Goal: Task Accomplishment & Management: Manage account settings

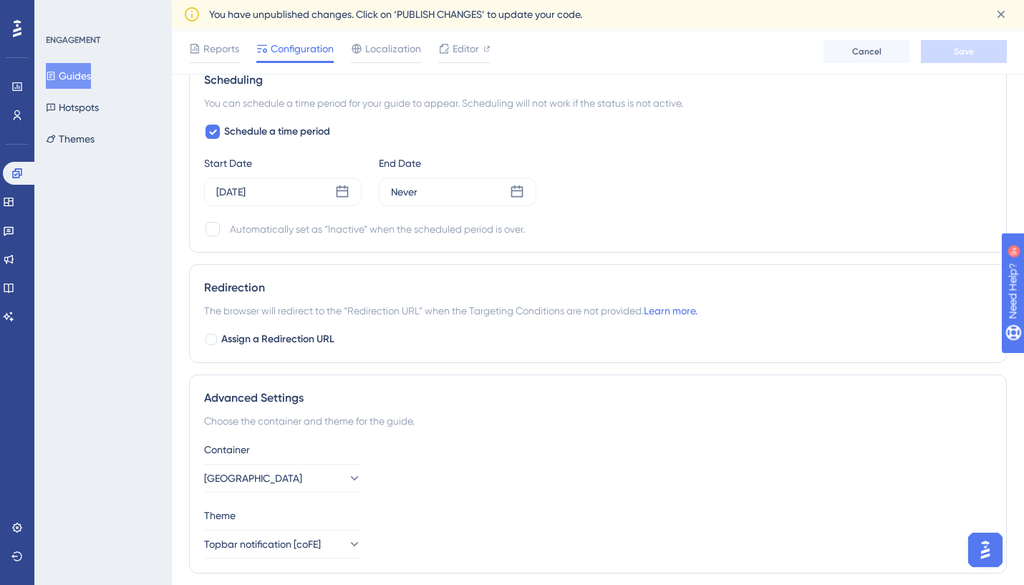
scroll to position [969, 0]
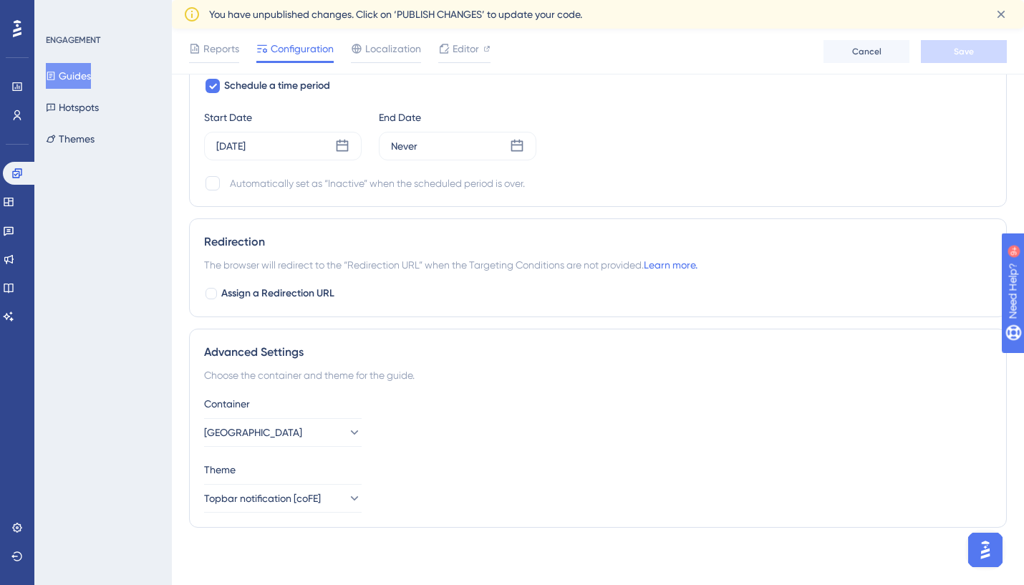
click at [362, 378] on div "Choose the container and theme for the guide." at bounding box center [598, 375] width 788 height 17
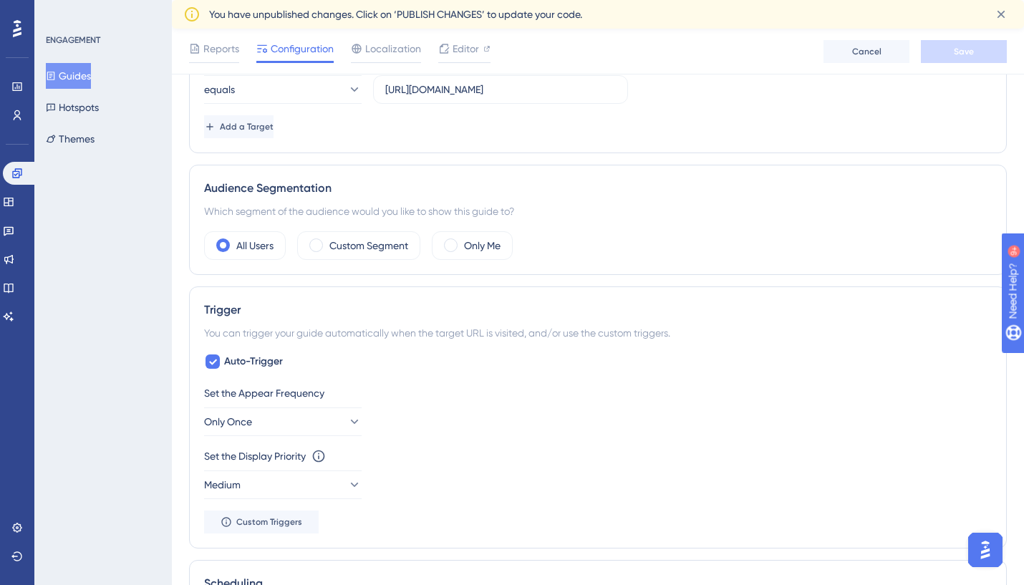
scroll to position [360, 0]
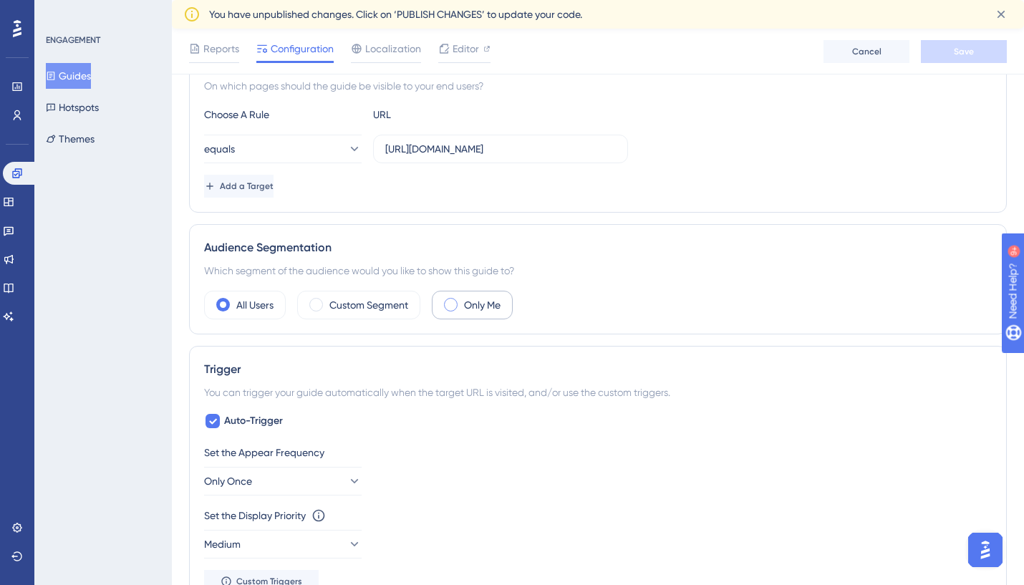
click at [448, 307] on span at bounding box center [451, 305] width 14 height 14
click at [462, 300] on input "radio" at bounding box center [462, 300] width 0 height 0
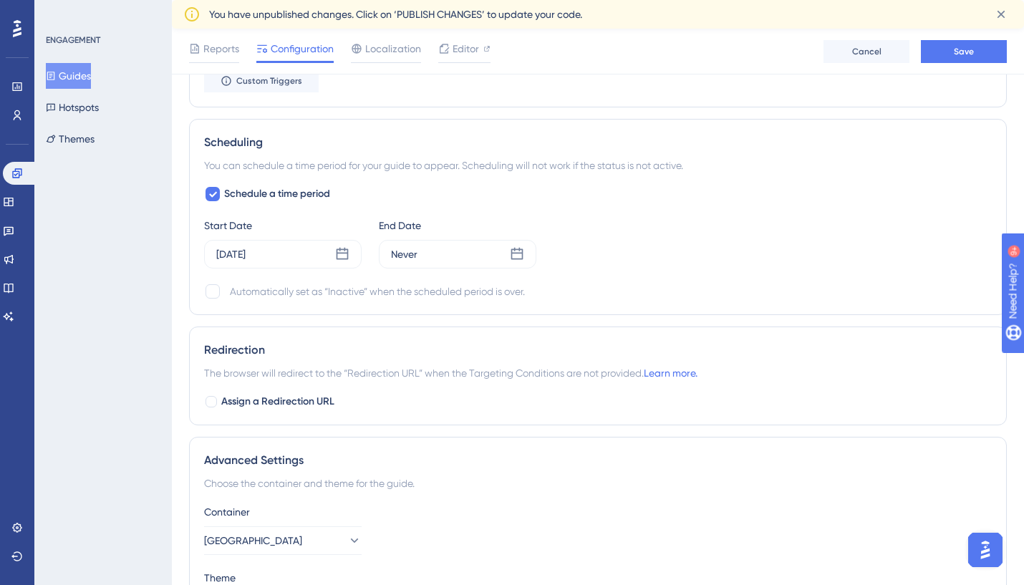
scroll to position [902, 0]
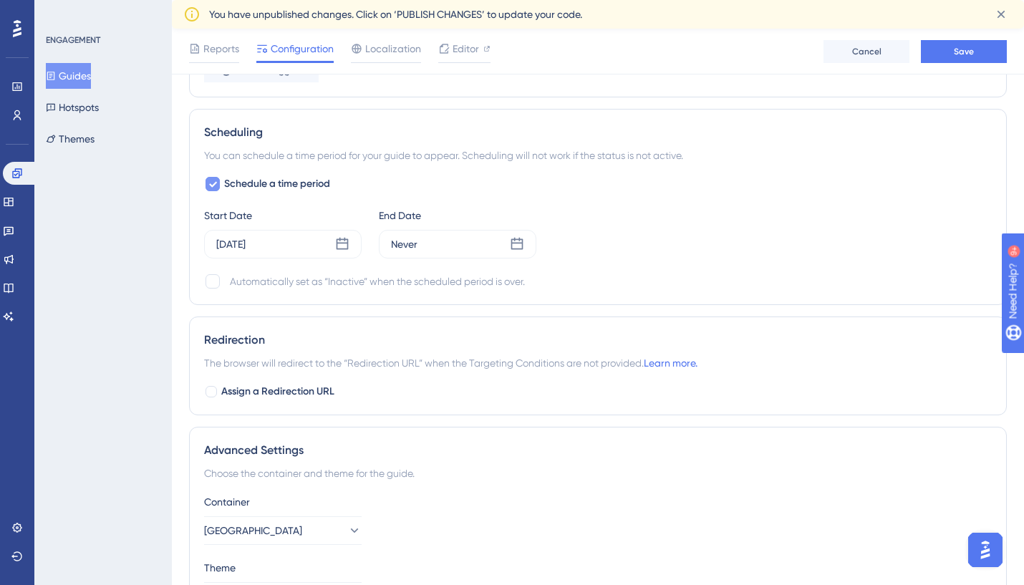
click at [211, 175] on div at bounding box center [212, 183] width 17 height 17
checkbox input "false"
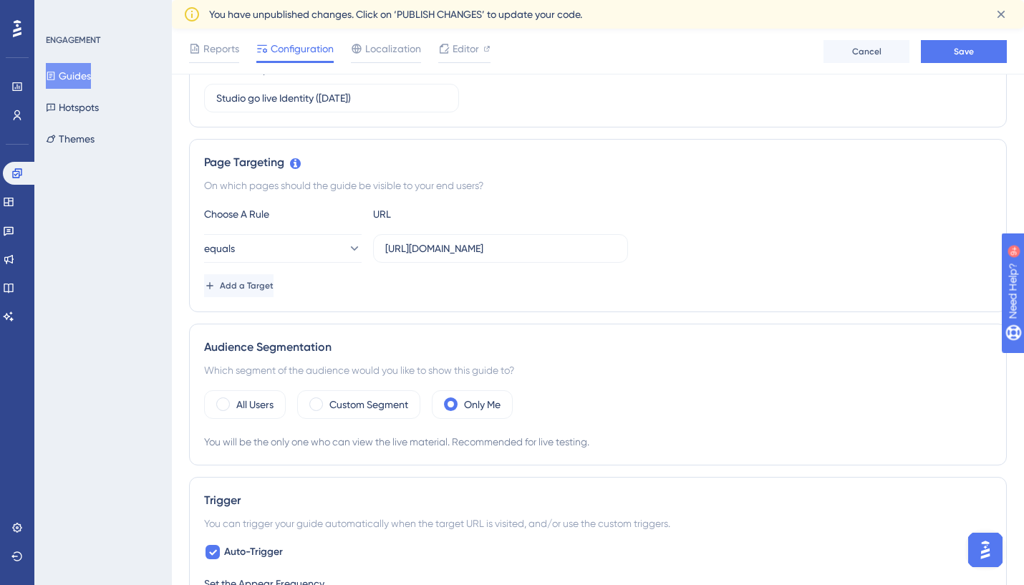
scroll to position [0, 0]
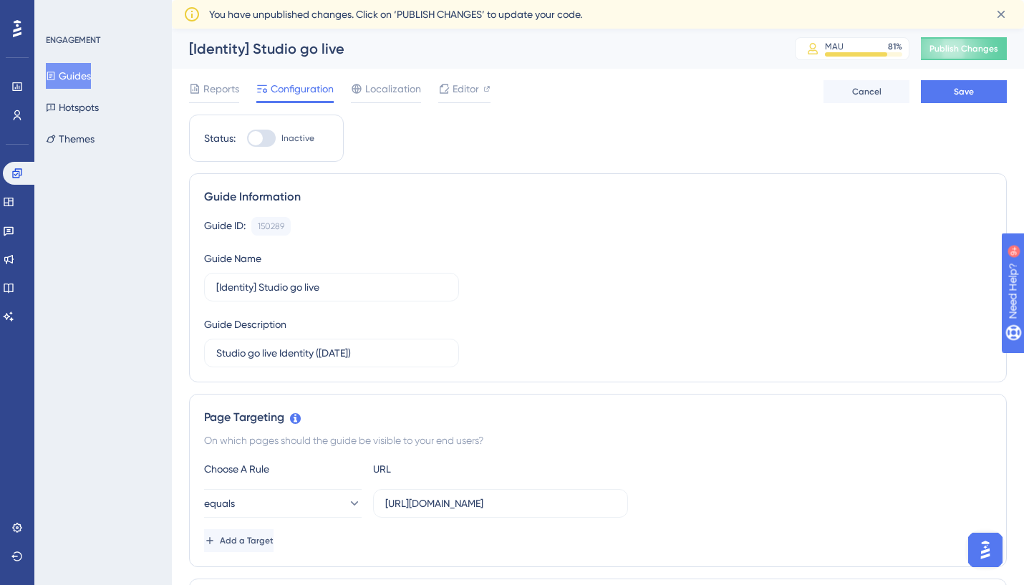
click at [260, 134] on div at bounding box center [255, 138] width 14 height 14
click at [247, 138] on input "Inactive" at bounding box center [246, 138] width 1 height 1
checkbox input "true"
click at [945, 94] on button "Save" at bounding box center [964, 91] width 86 height 23
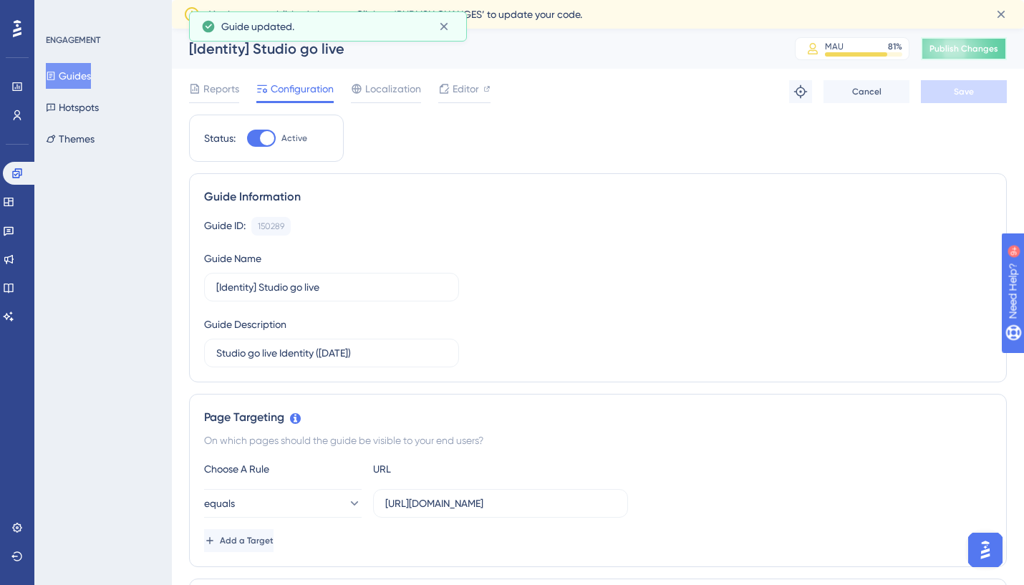
click at [947, 48] on span "Publish Changes" at bounding box center [963, 48] width 69 height 11
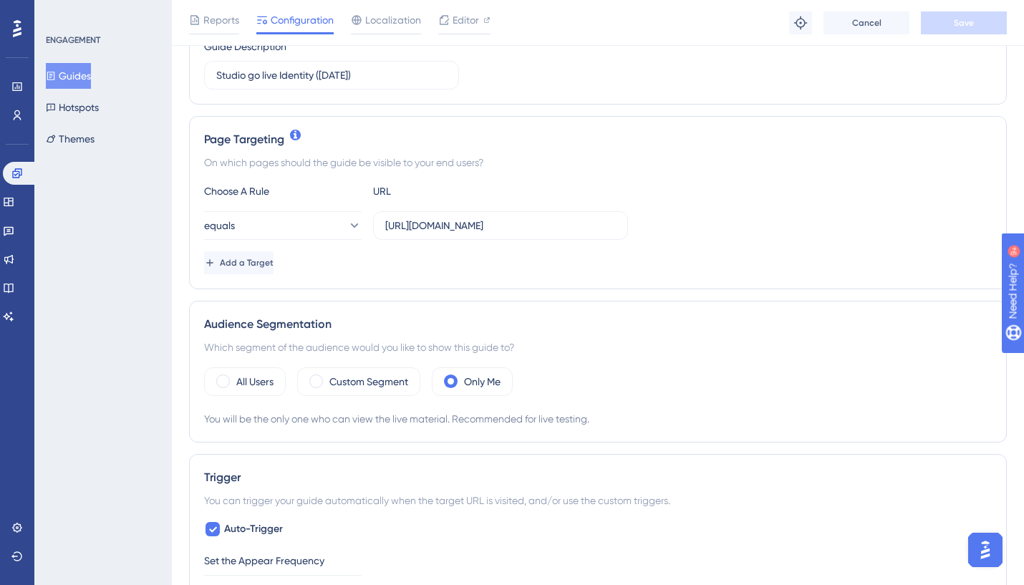
scroll to position [279, 0]
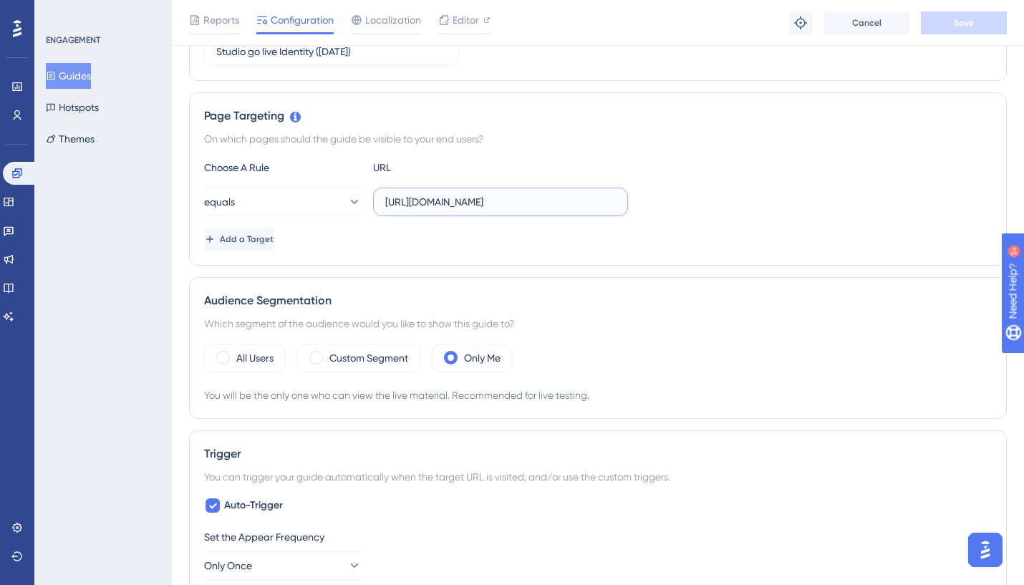
click at [572, 195] on input "[URL][DOMAIN_NAME]" at bounding box center [500, 202] width 231 height 16
click at [576, 206] on input "[URL][DOMAIN_NAME]" at bounding box center [500, 202] width 231 height 16
click at [555, 275] on div "Status: Active Guide Information Guide ID: 150289 Copy Guide Name [Identity] St…" at bounding box center [598, 474] width 818 height 1322
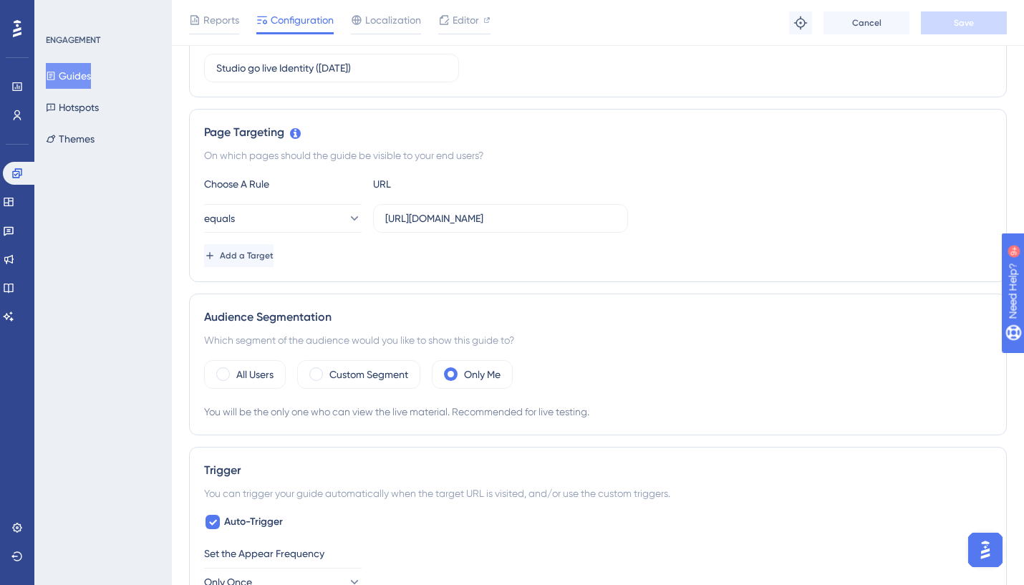
scroll to position [299, 0]
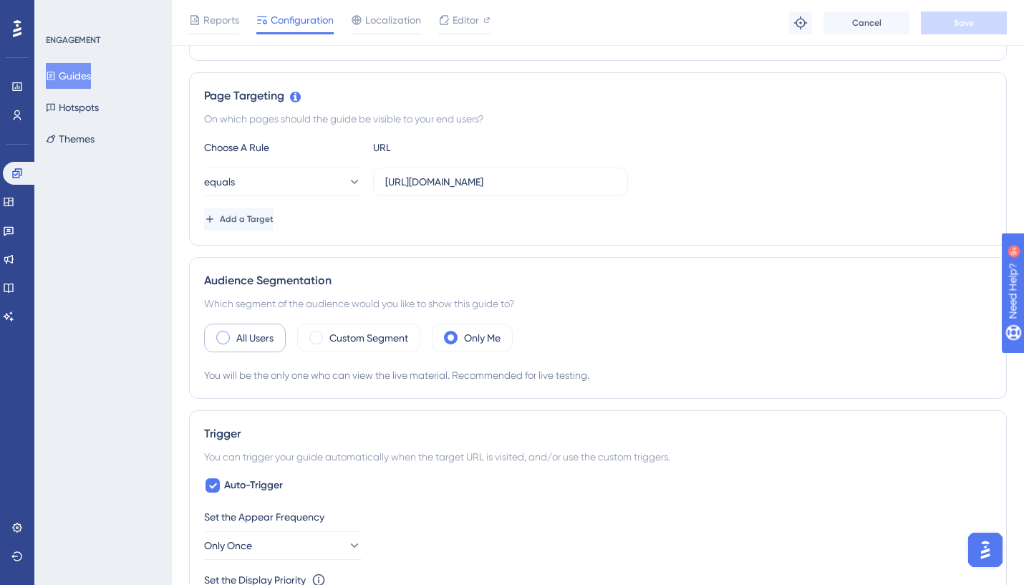
click at [221, 344] on div "All Users" at bounding box center [245, 338] width 82 height 29
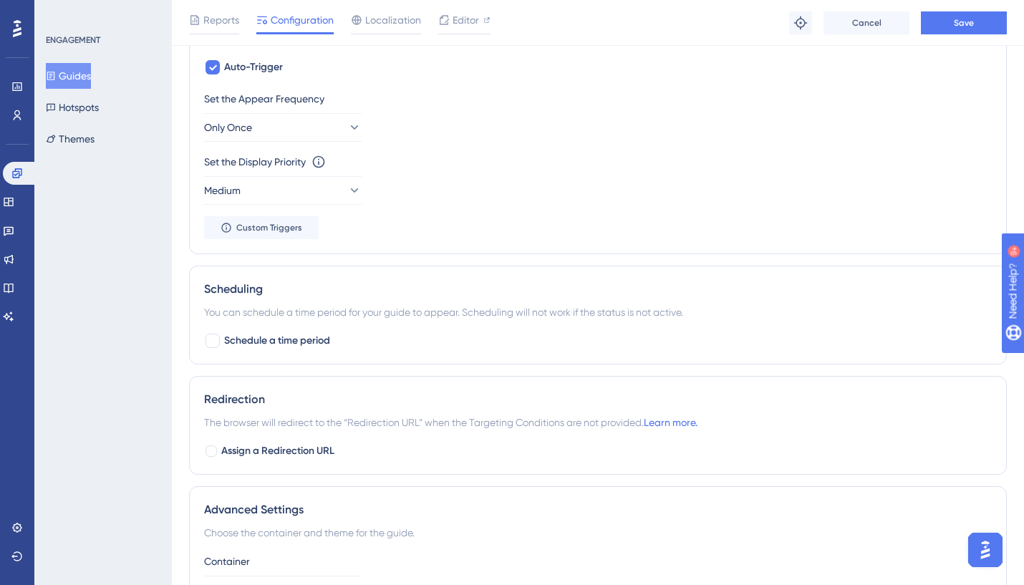
scroll to position [701, 0]
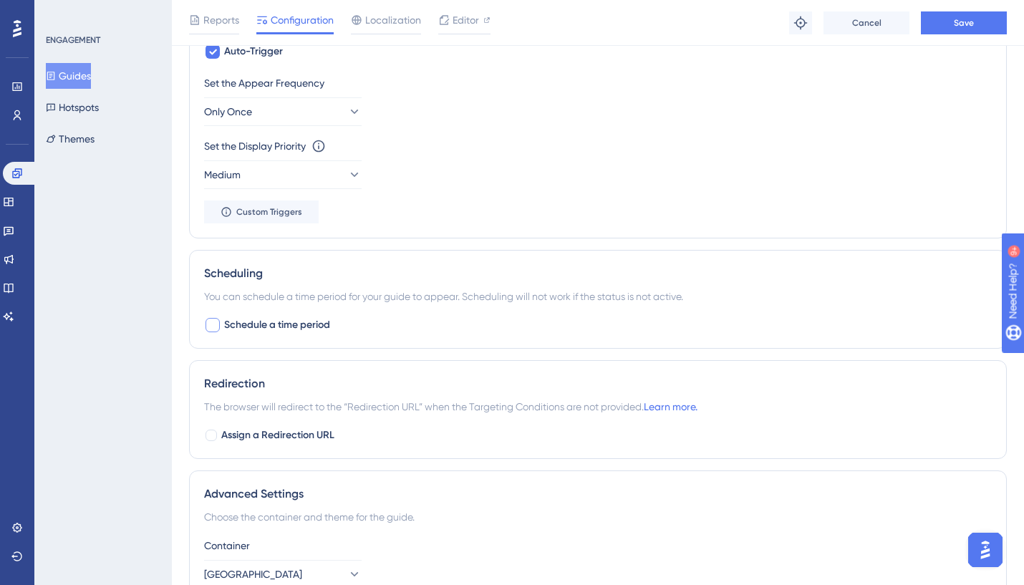
click at [211, 329] on div at bounding box center [213, 325] width 14 height 14
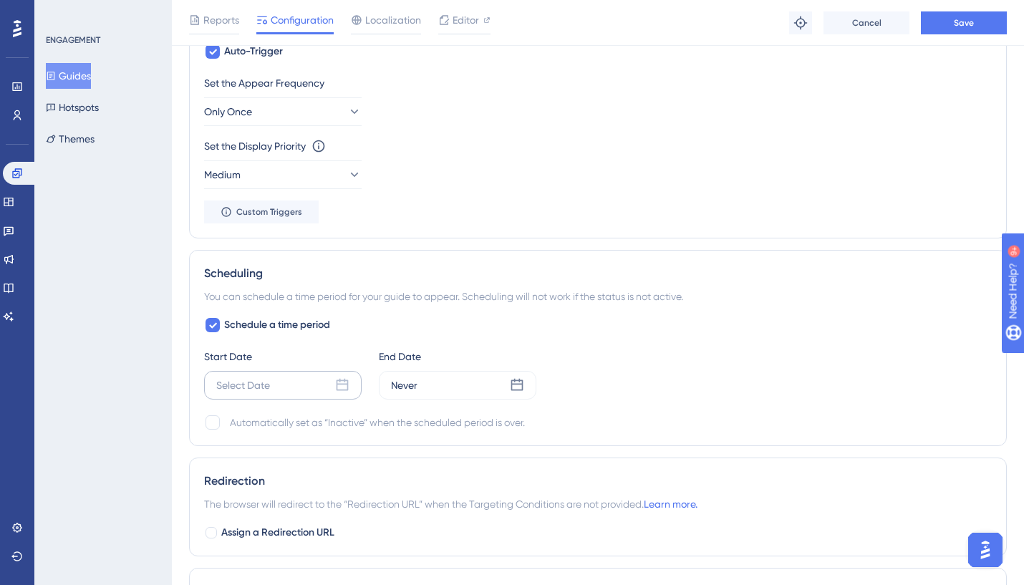
click at [296, 394] on div "Select Date" at bounding box center [283, 385] width 158 height 29
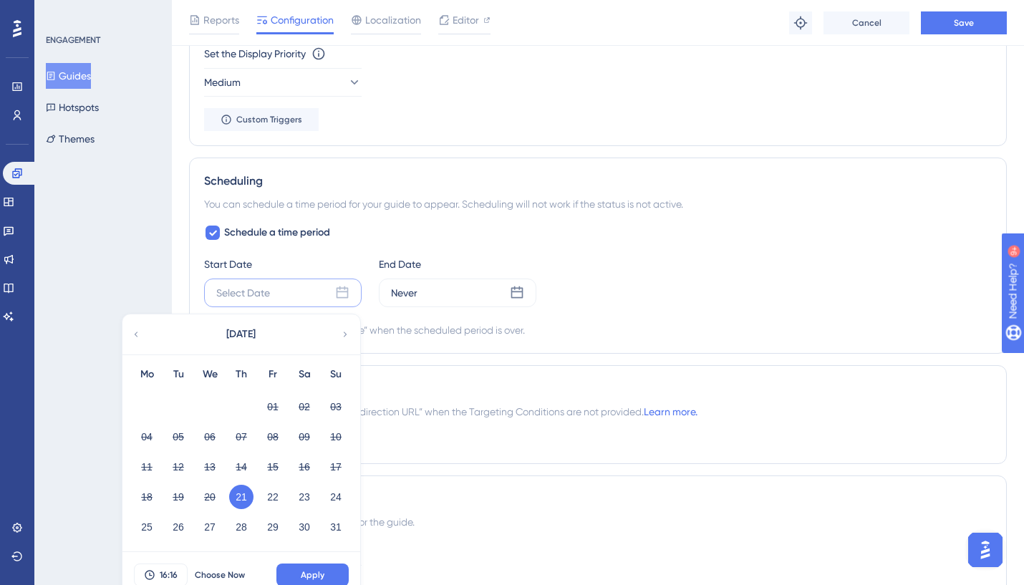
scroll to position [826, 0]
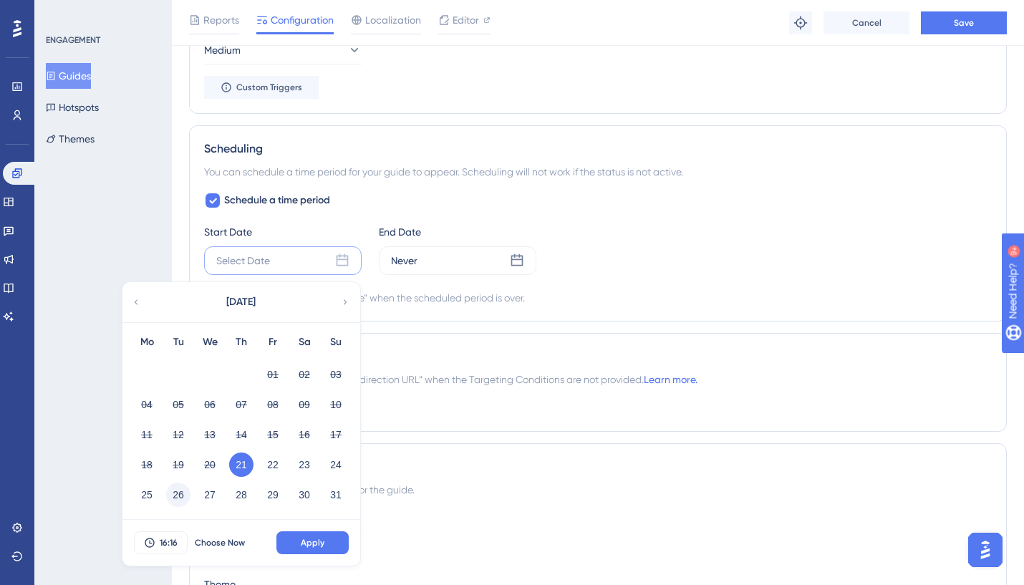
click at [178, 493] on button "26" at bounding box center [178, 495] width 24 height 24
click at [337, 547] on button "Apply" at bounding box center [312, 542] width 72 height 23
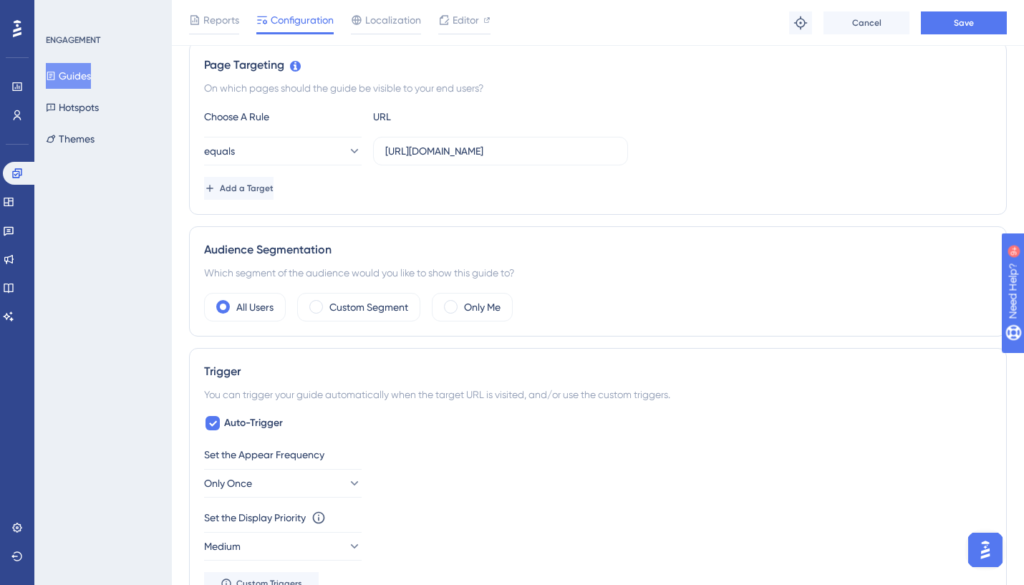
scroll to position [0, 0]
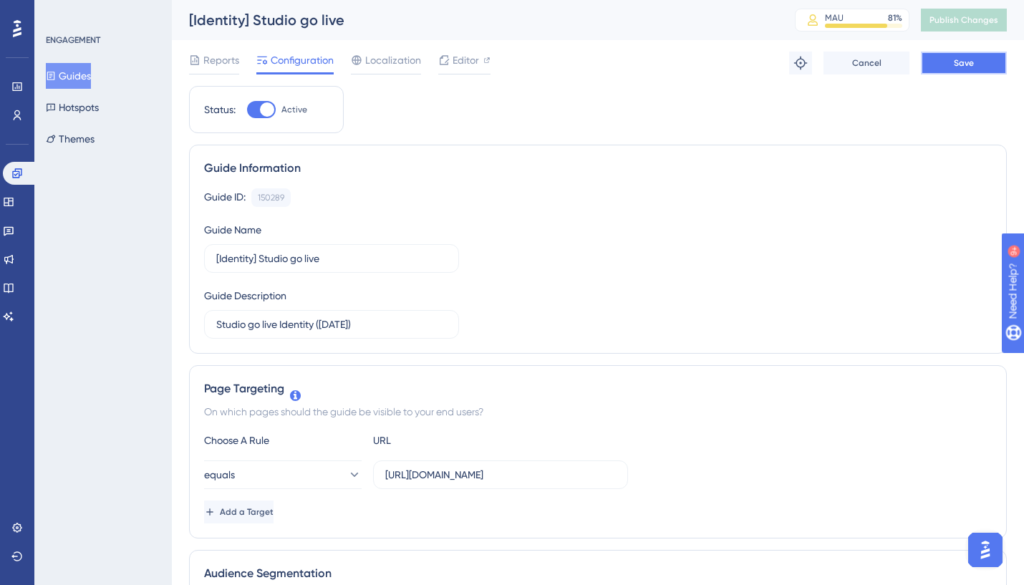
click at [952, 61] on button "Save" at bounding box center [964, 63] width 86 height 23
click at [938, 21] on span "Publish Changes" at bounding box center [963, 19] width 69 height 11
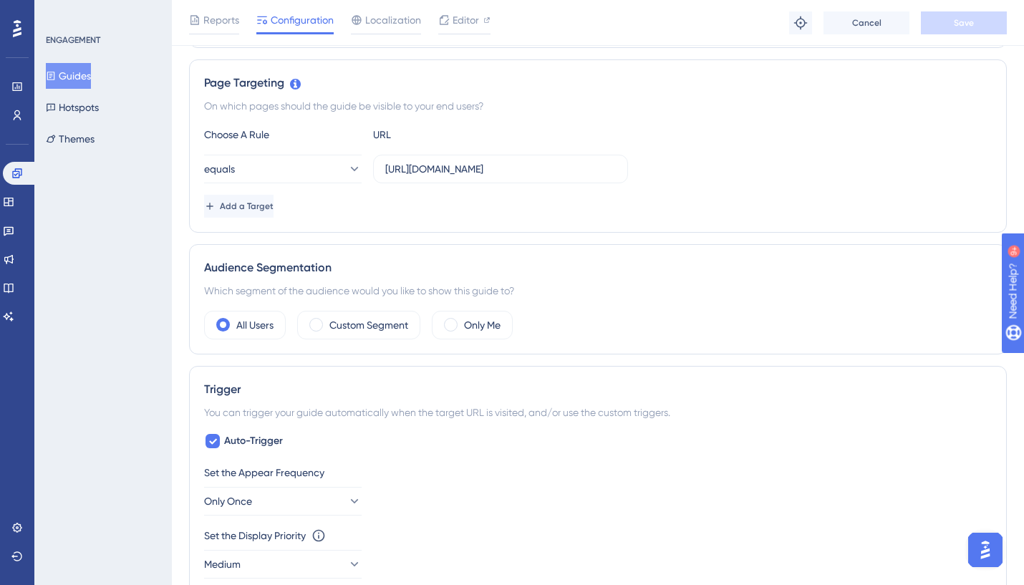
scroll to position [322, 0]
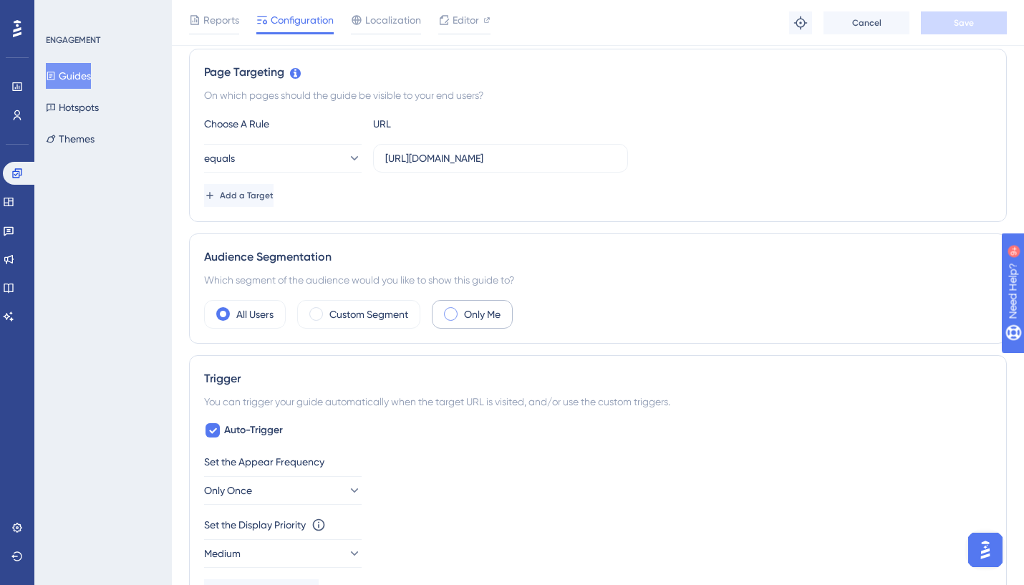
click at [456, 311] on span at bounding box center [451, 314] width 14 height 14
click at [462, 309] on input "radio" at bounding box center [462, 309] width 0 height 0
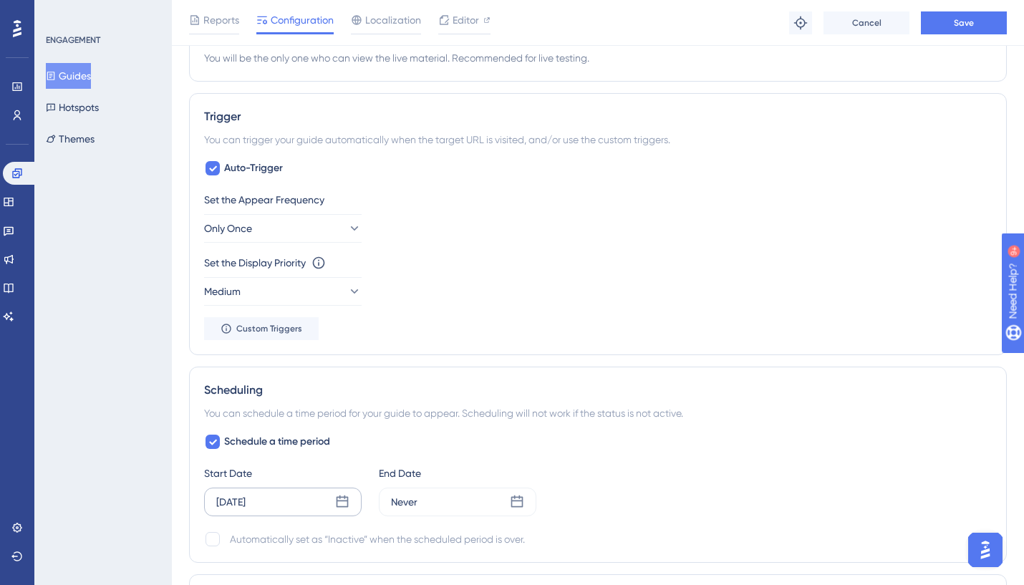
scroll to position [678, 0]
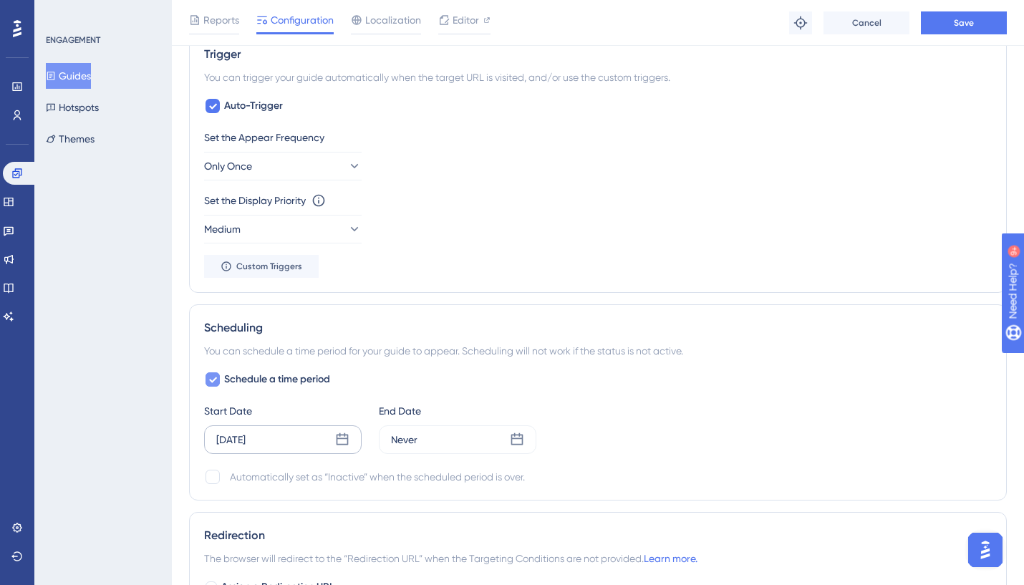
click at [214, 380] on icon at bounding box center [213, 380] width 8 height 6
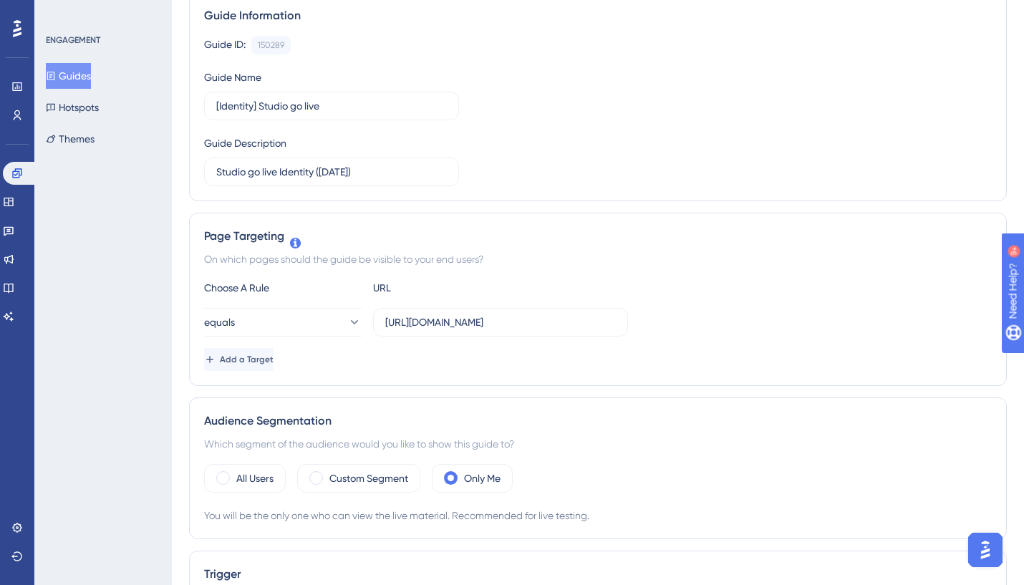
scroll to position [0, 0]
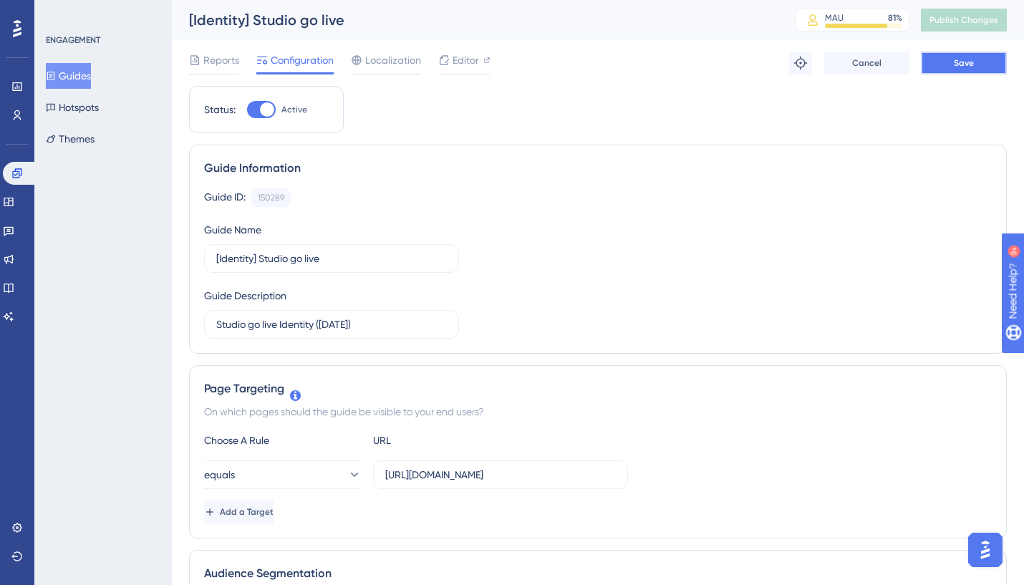
click at [953, 69] on button "Save" at bounding box center [964, 63] width 86 height 23
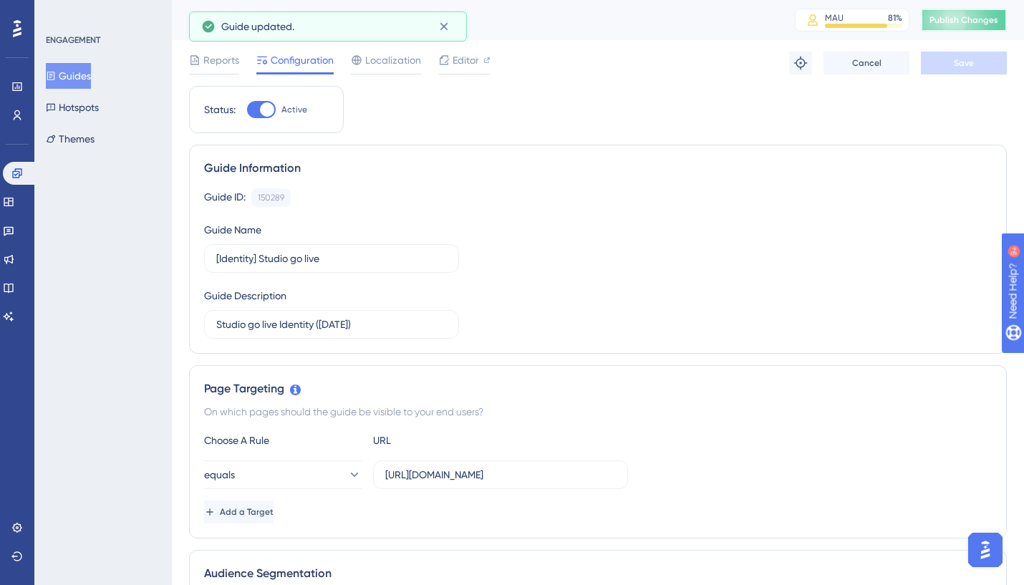
click at [955, 15] on span "Publish Changes" at bounding box center [963, 19] width 69 height 11
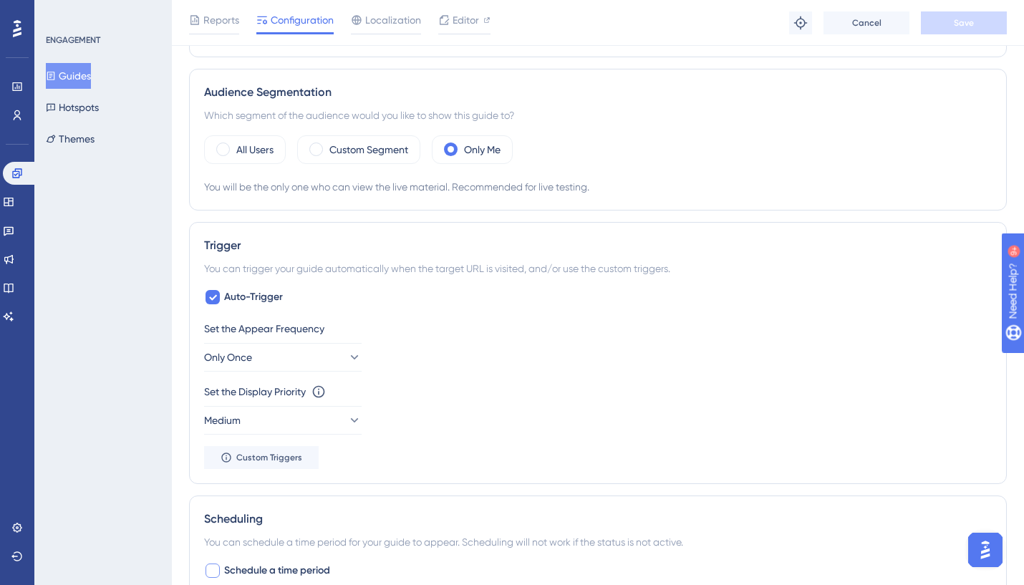
scroll to position [491, 0]
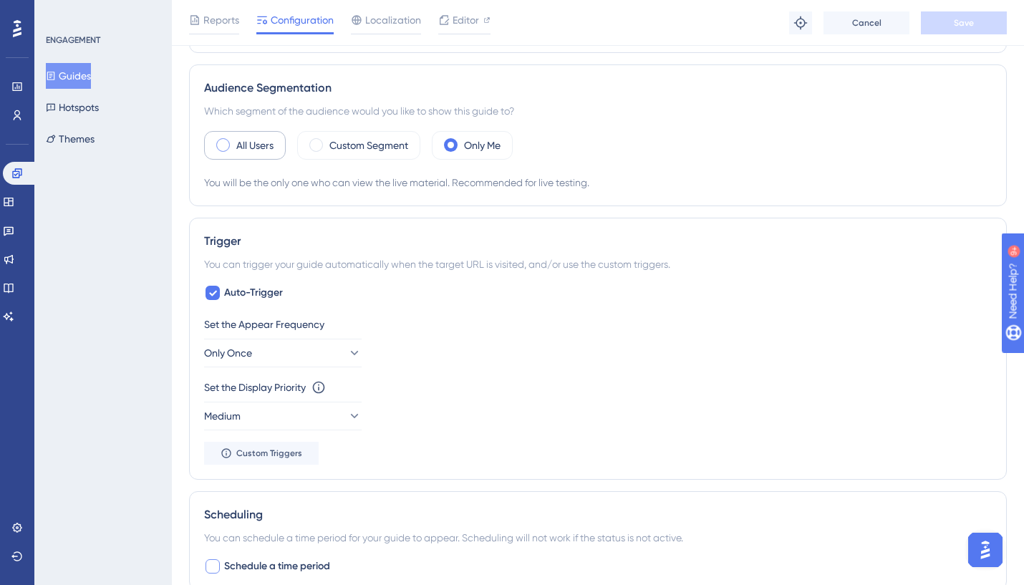
click at [219, 148] on span at bounding box center [223, 145] width 14 height 14
click at [234, 140] on input "radio" at bounding box center [234, 140] width 0 height 0
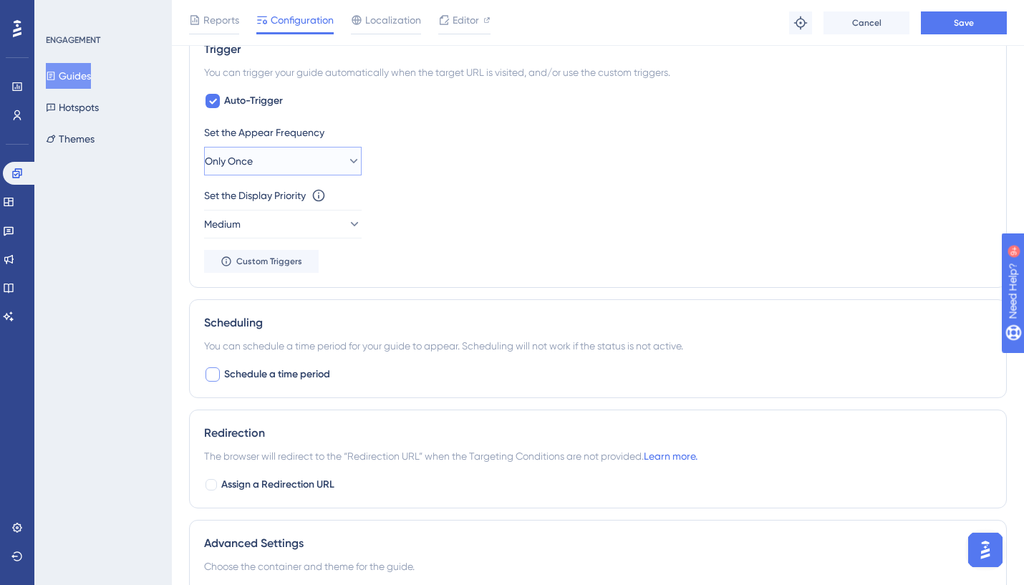
click at [303, 166] on button "Only Once" at bounding box center [283, 161] width 158 height 29
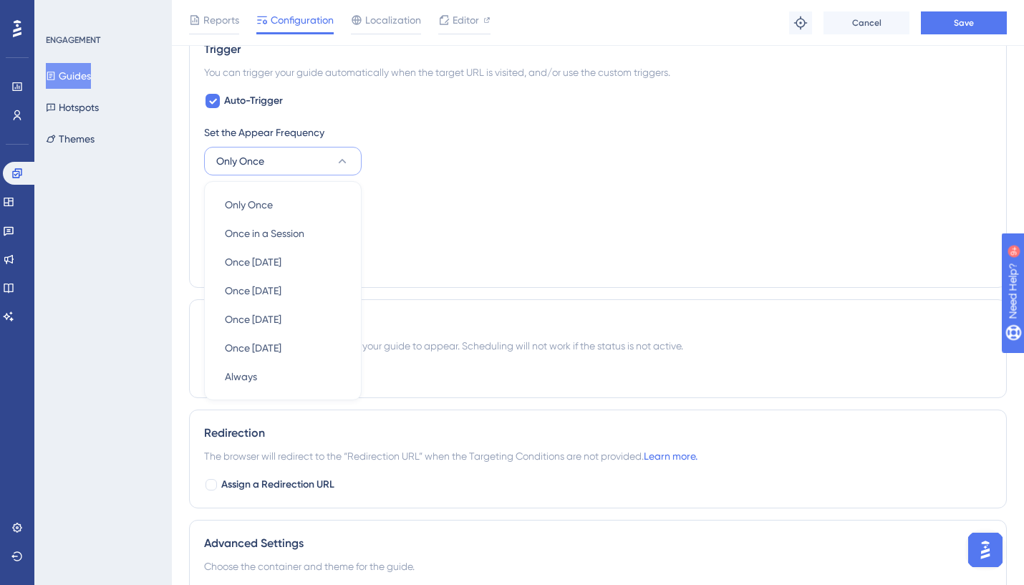
scroll to position [649, 0]
click at [447, 145] on div "Set the Appear Frequency Only Once Only Once Only Once Once in a Session Once i…" at bounding box center [598, 152] width 788 height 52
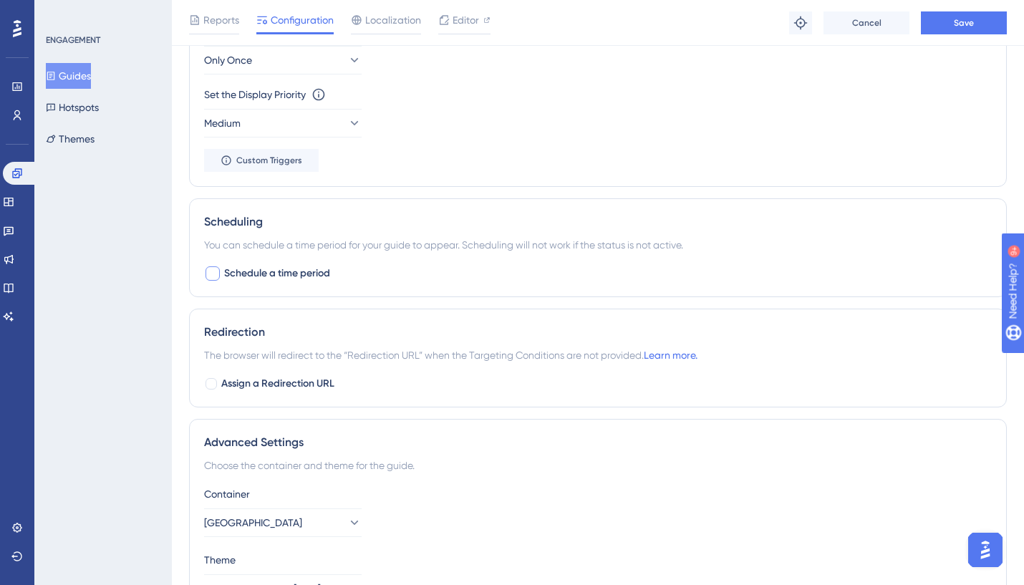
scroll to position [843, 0]
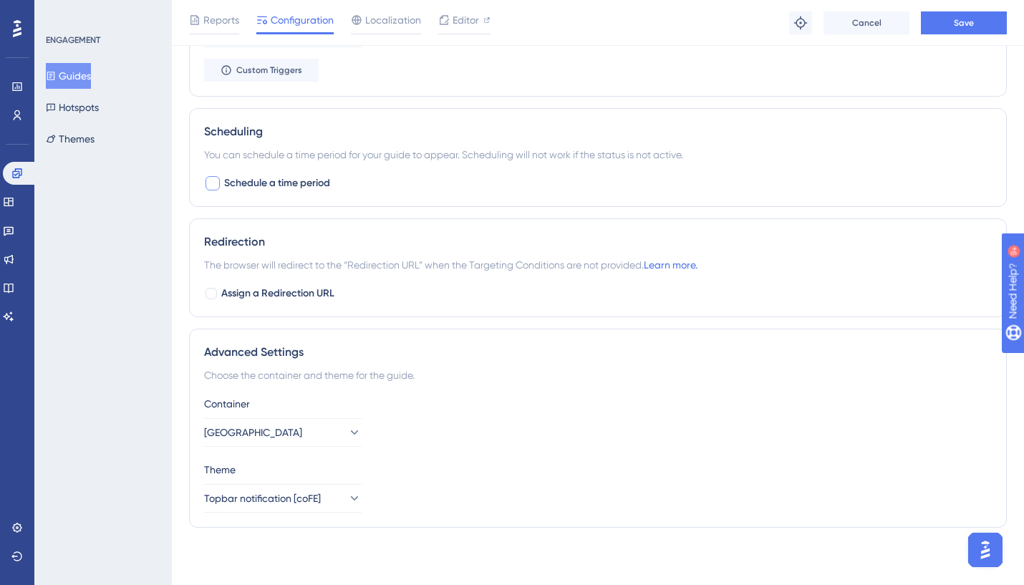
click at [211, 181] on div at bounding box center [213, 183] width 14 height 14
checkbox input "true"
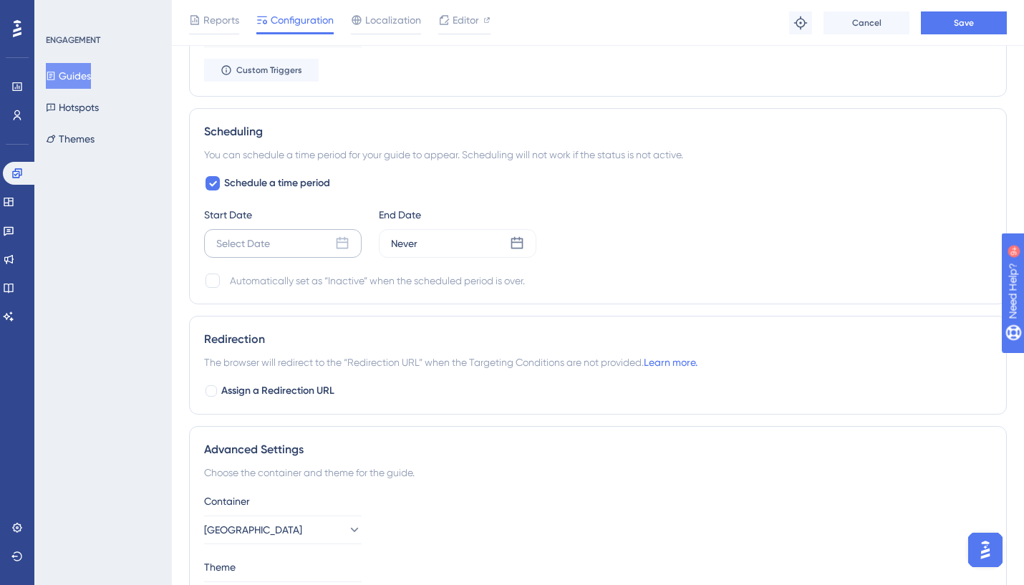
click at [238, 248] on div "Select Date" at bounding box center [243, 243] width 54 height 17
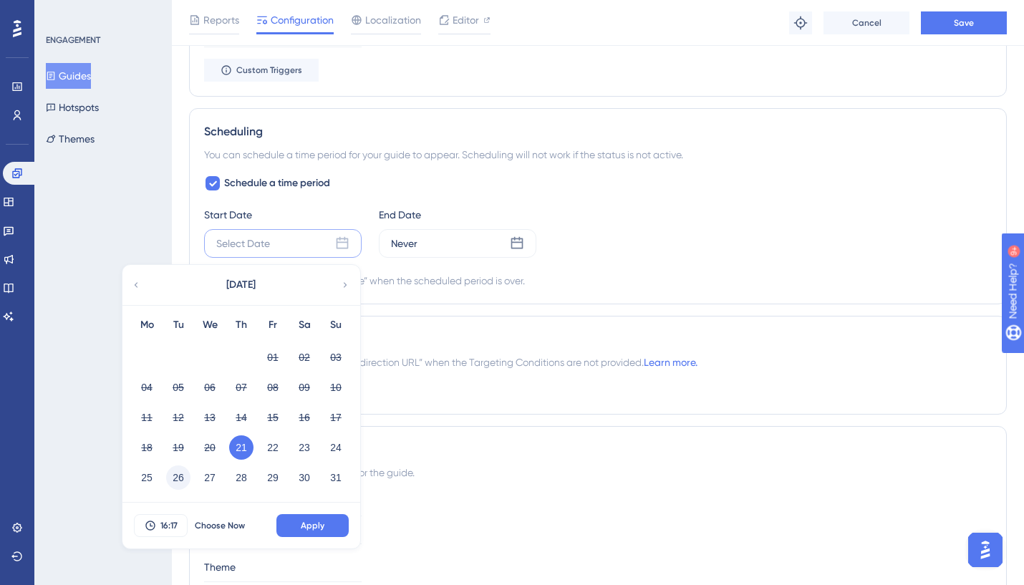
click at [170, 482] on button "26" at bounding box center [178, 477] width 24 height 24
click at [338, 521] on button "Apply" at bounding box center [312, 525] width 72 height 23
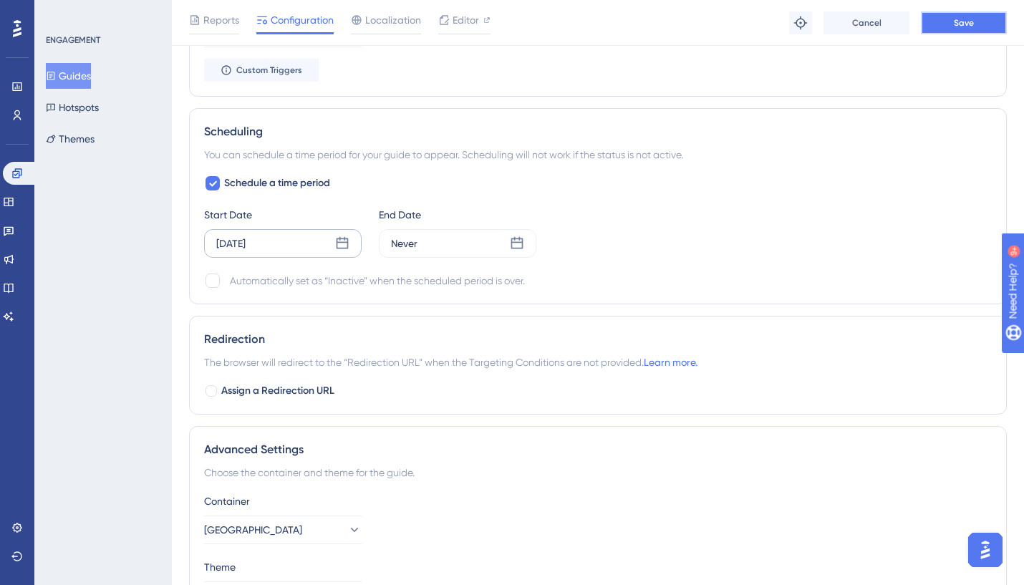
click at [965, 30] on button "Save" at bounding box center [964, 22] width 86 height 23
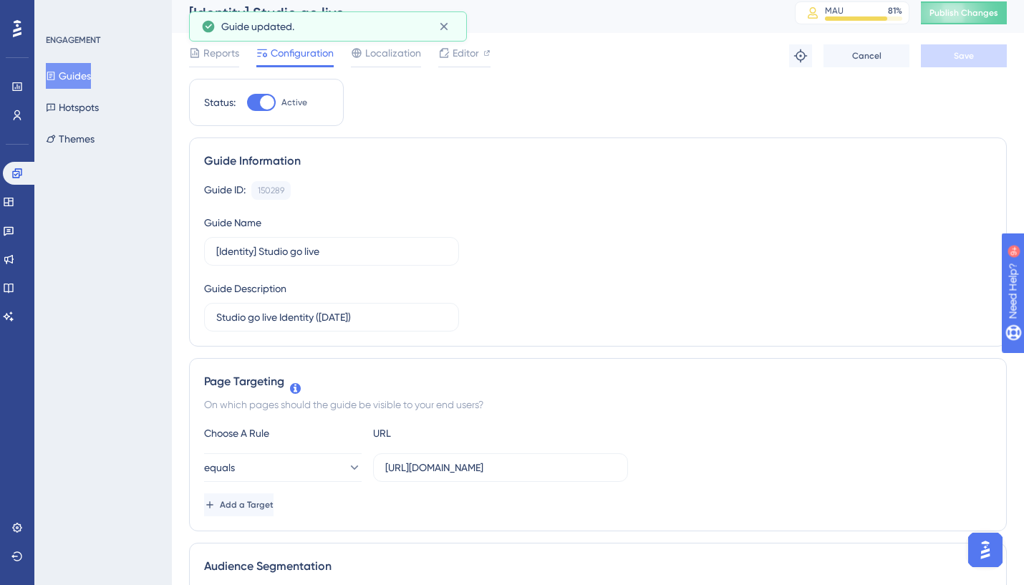
scroll to position [0, 0]
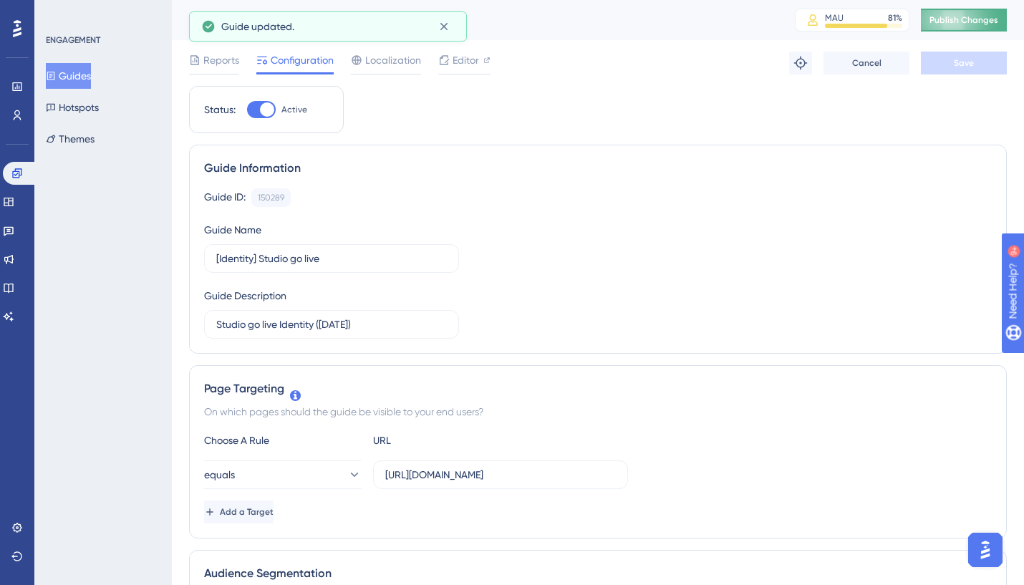
click at [960, 14] on span "Publish Changes" at bounding box center [963, 19] width 69 height 11
